Goal: Information Seeking & Learning: Learn about a topic

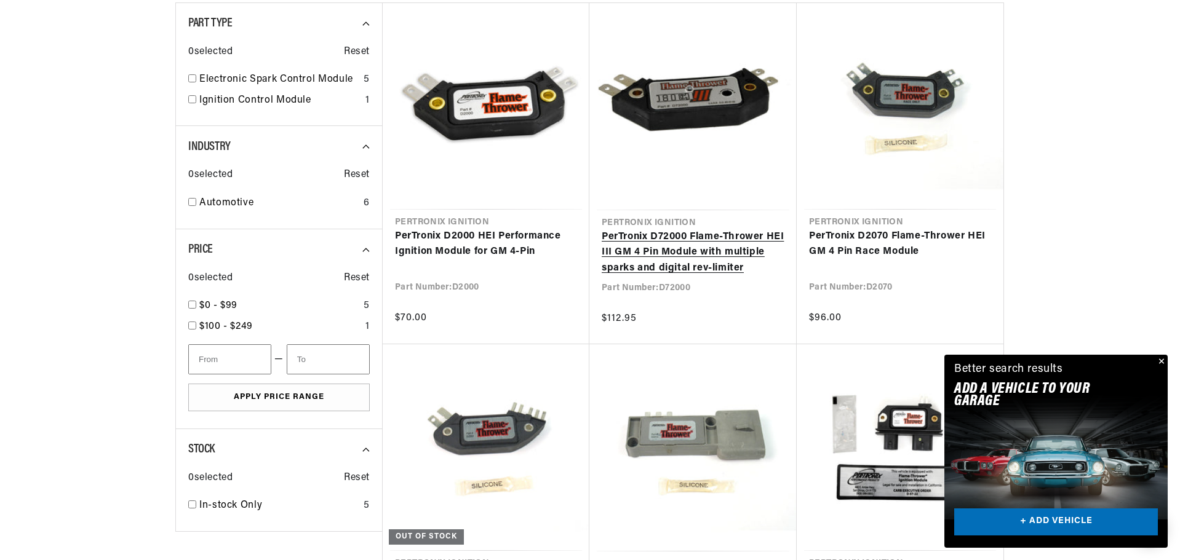
click at [690, 255] on link "PerTronix D72000 Flame-Thrower HEI III GM 4 Pin Module with multiple sparks and…" at bounding box center [693, 252] width 183 height 47
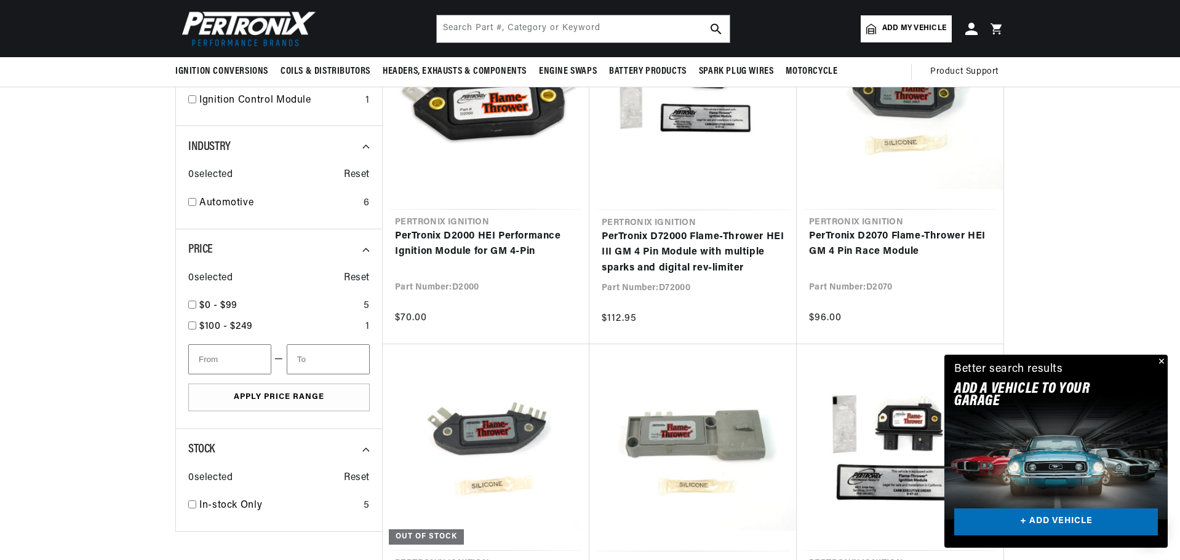
scroll to position [0, 768]
